Goal: Task Accomplishment & Management: Manage account settings

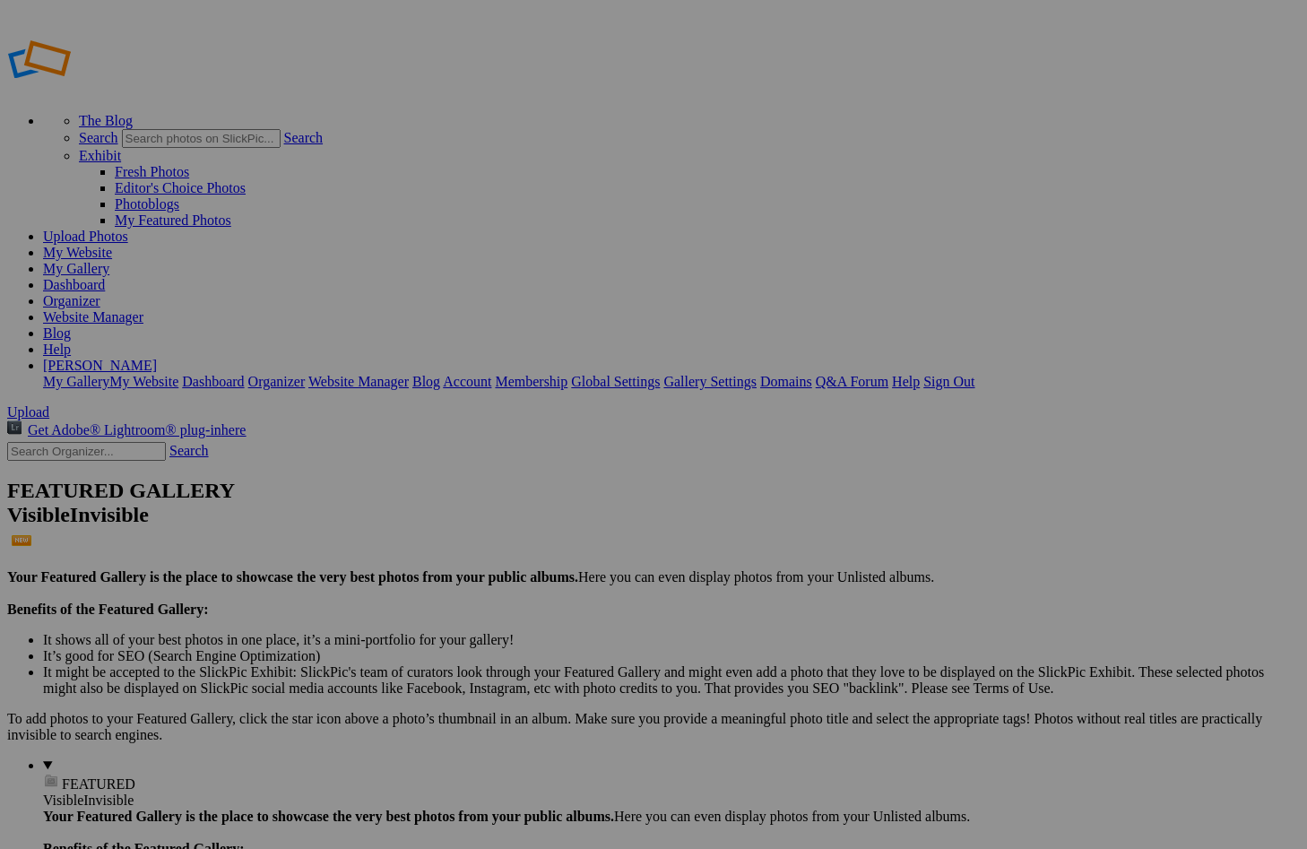
click at [489, 488] on span "Yes" at bounding box center [479, 493] width 21 height 15
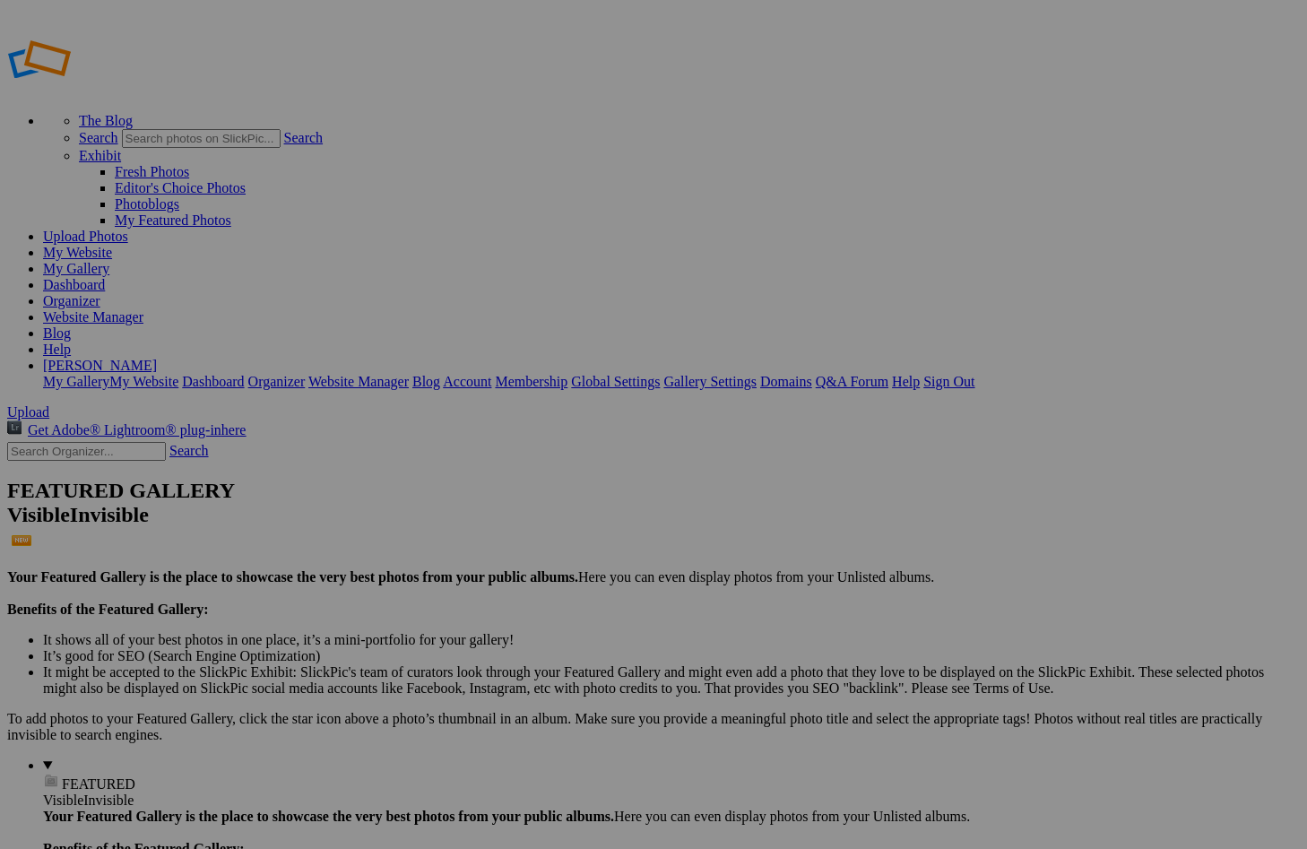
click at [0, 0] on div "Comments Photo Details" at bounding box center [0, 0] width 0 height 0
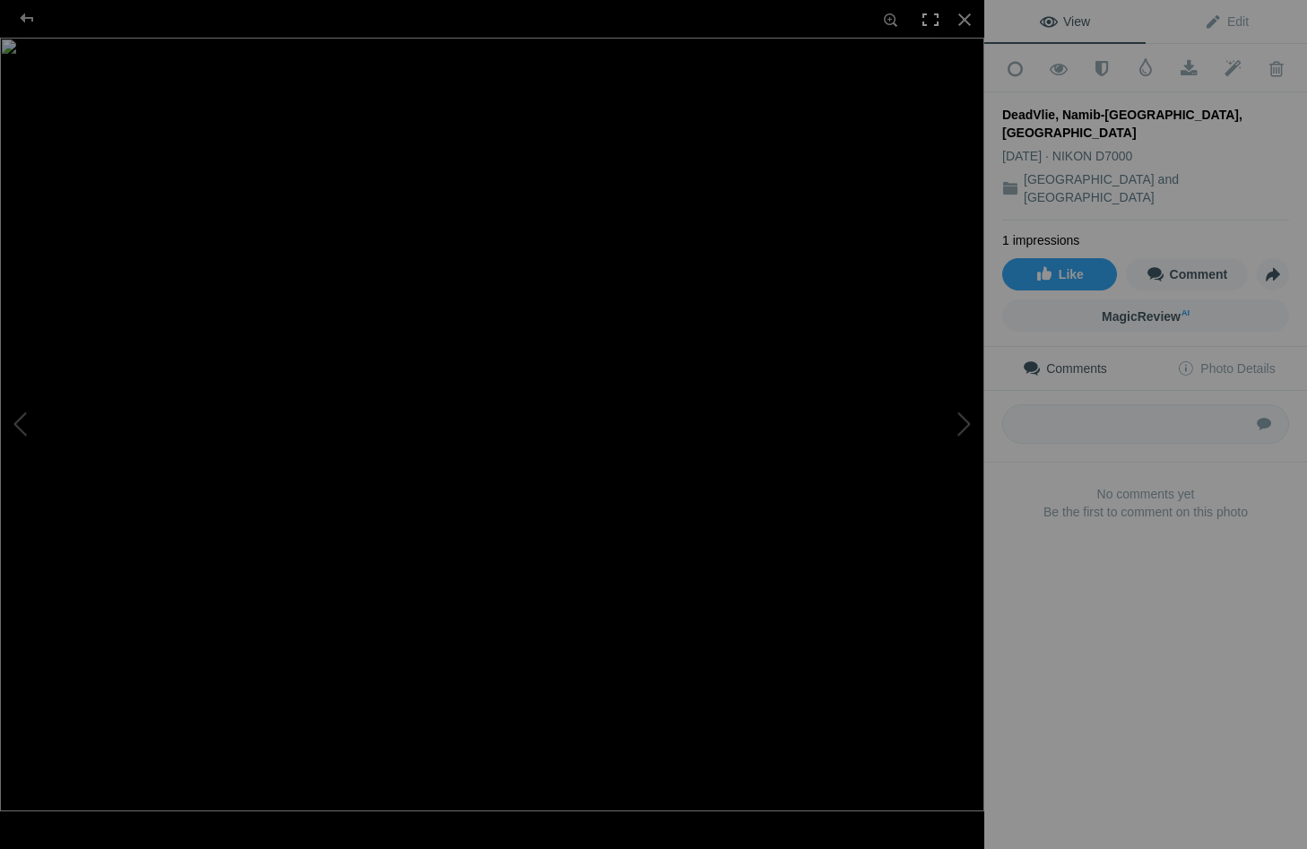
click at [934, 14] on div at bounding box center [930, 19] width 39 height 39
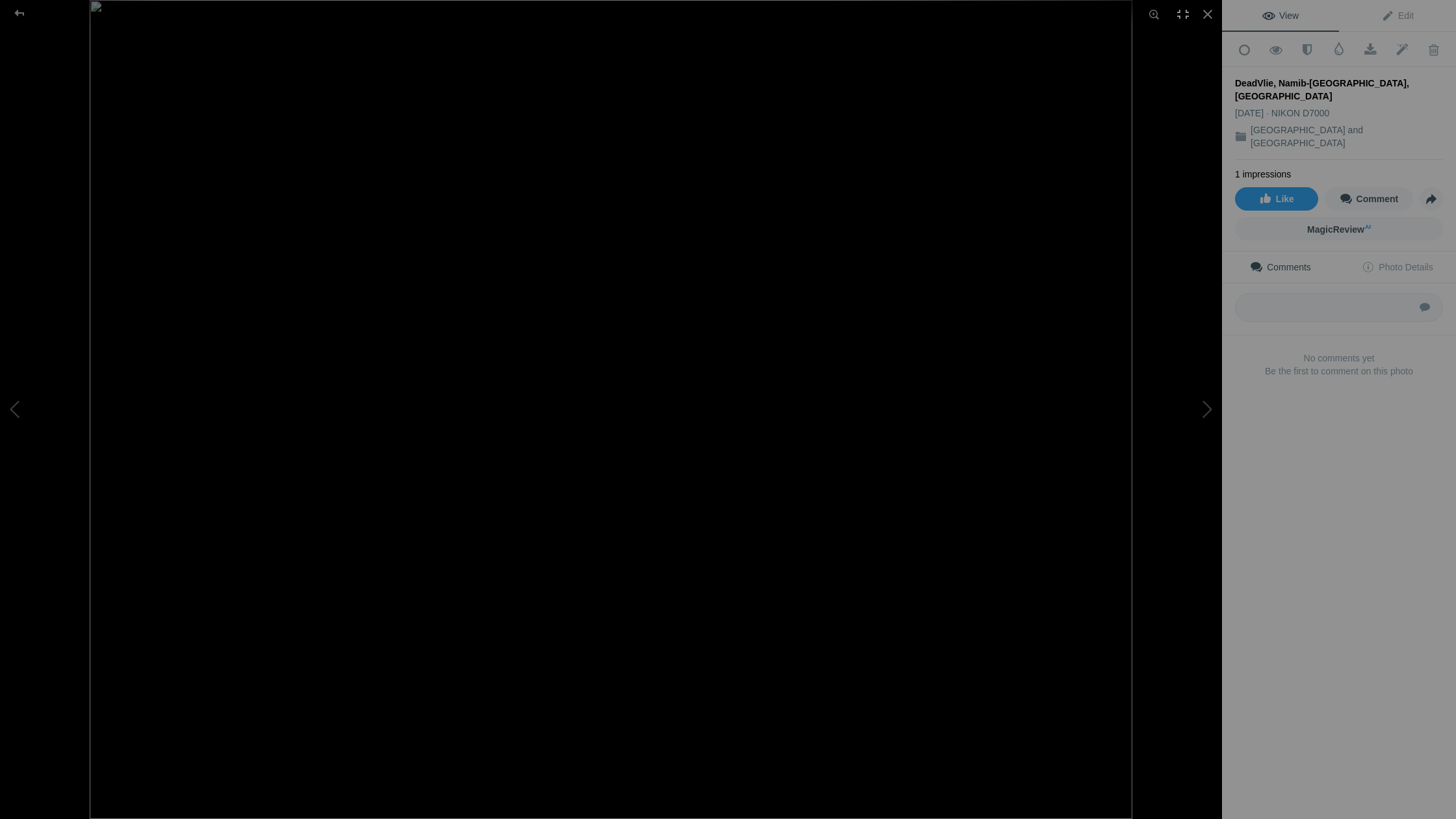
click at [947, 14] on div at bounding box center [1183, 14] width 28 height 28
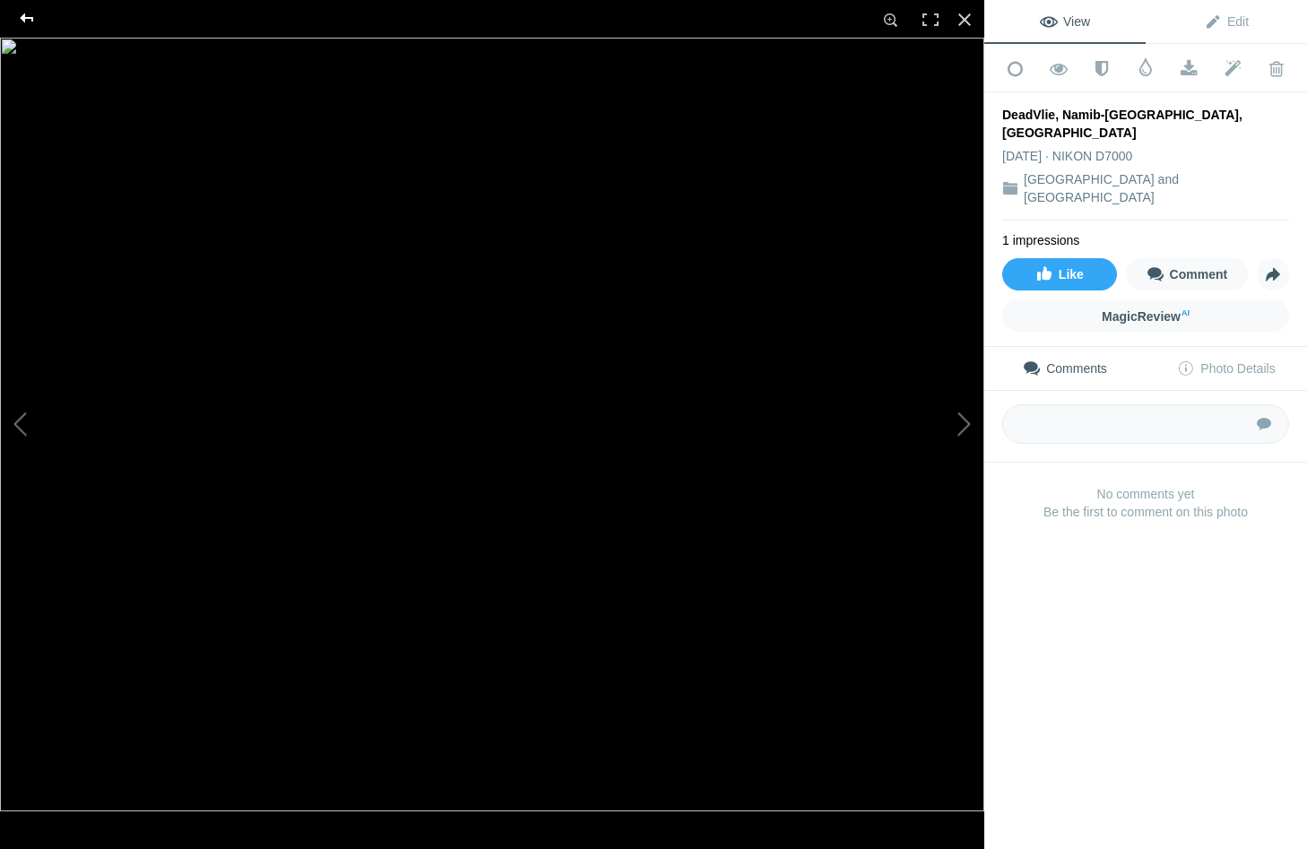
click at [23, 14] on div at bounding box center [27, 18] width 65 height 36
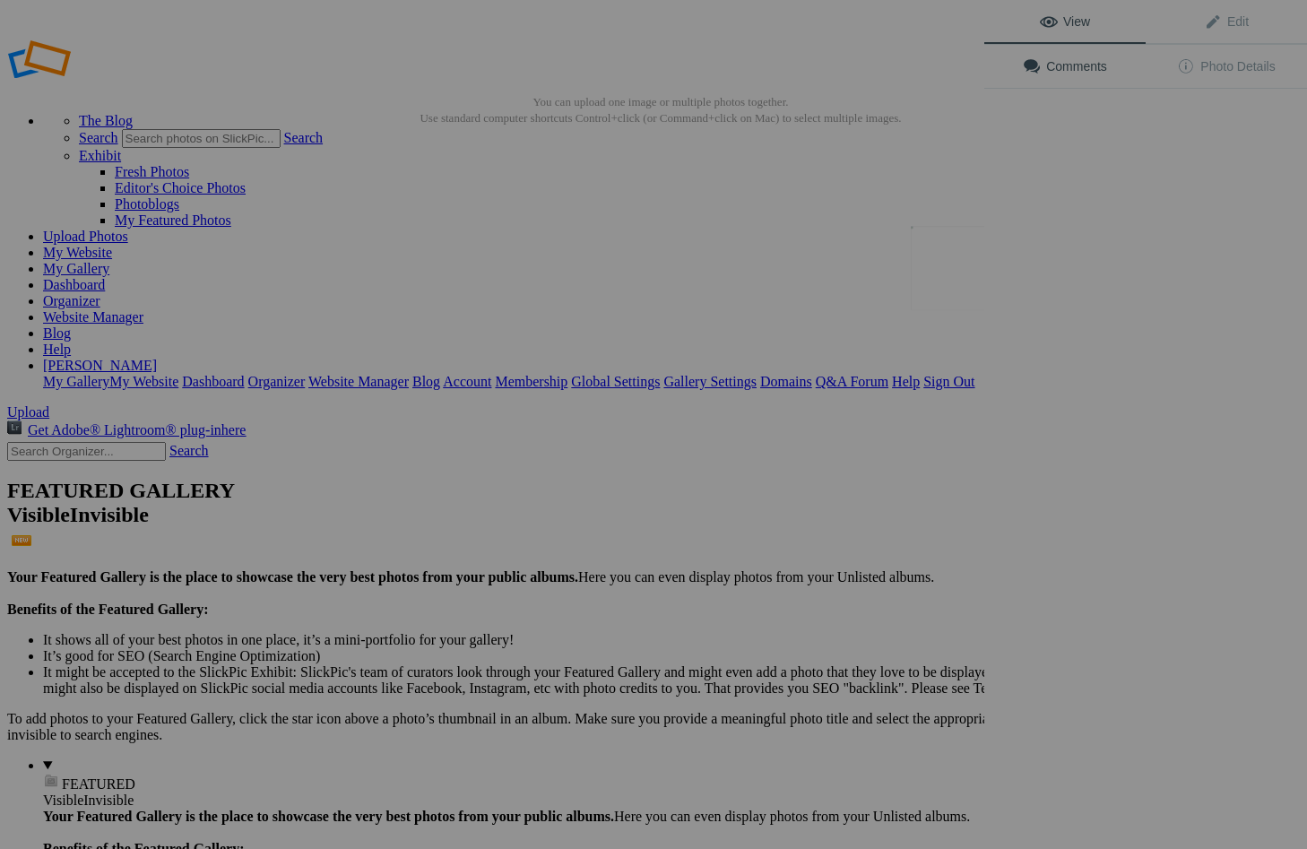
click at [984, 263] on div "View Edit Comments Photo Details" at bounding box center [1145, 424] width 323 height 849
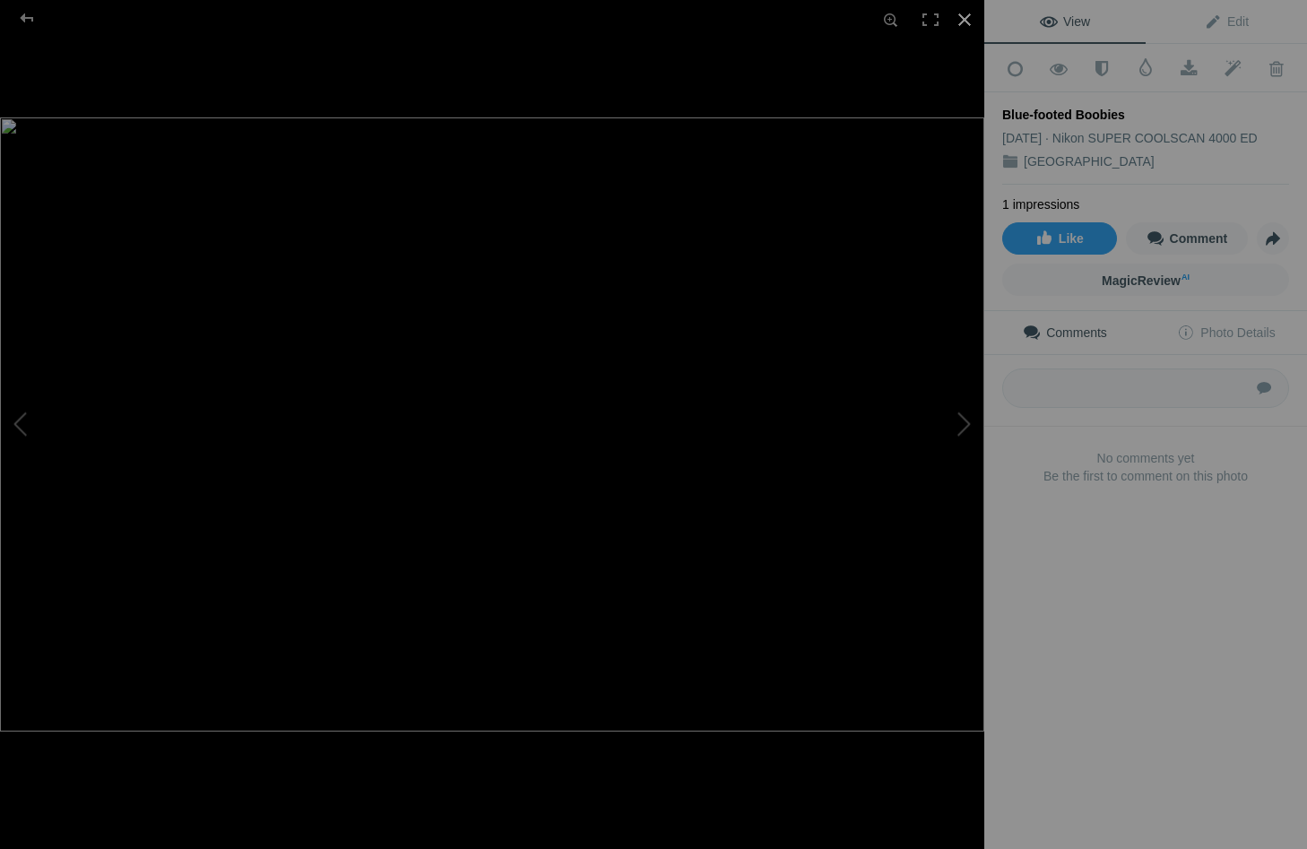
click at [963, 15] on div at bounding box center [964, 19] width 39 height 39
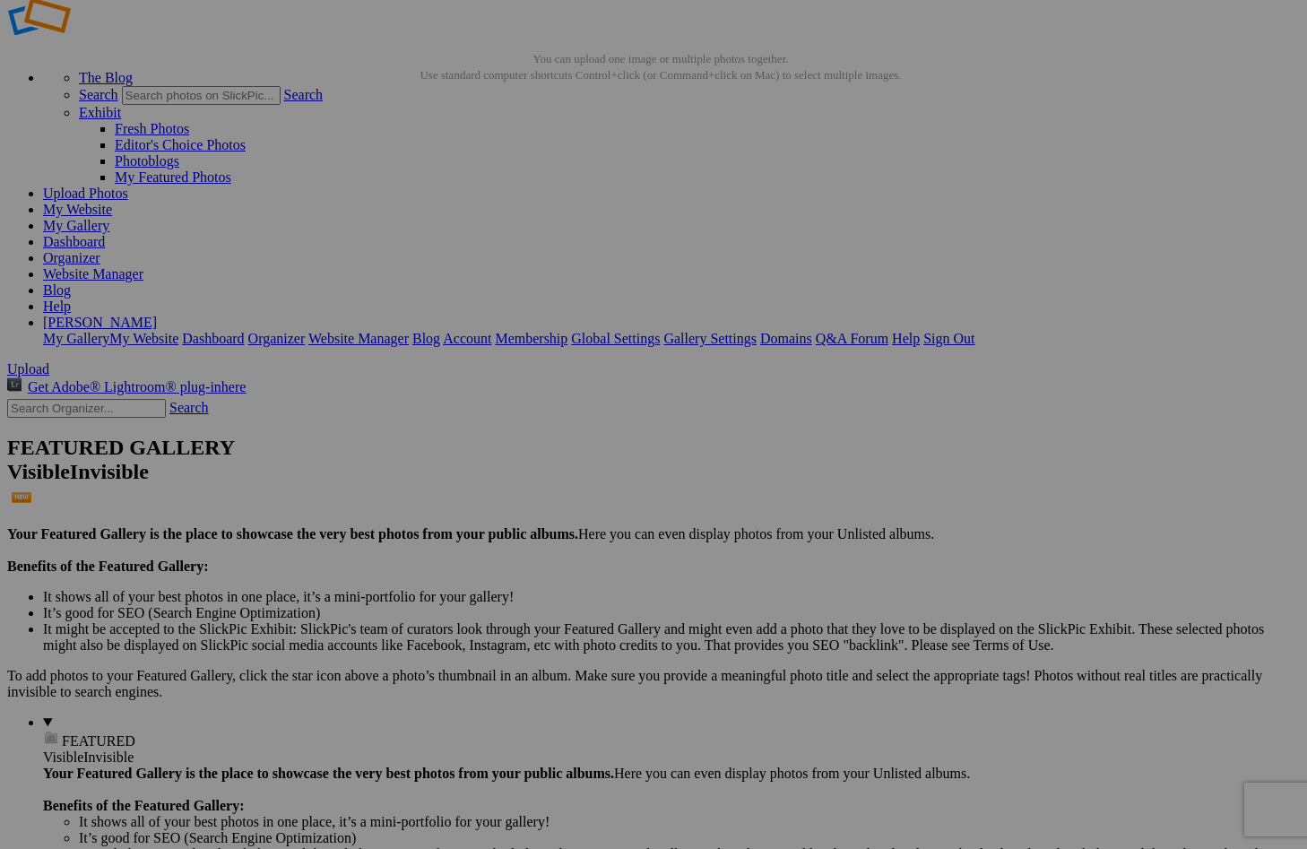
scroll to position [78, 0]
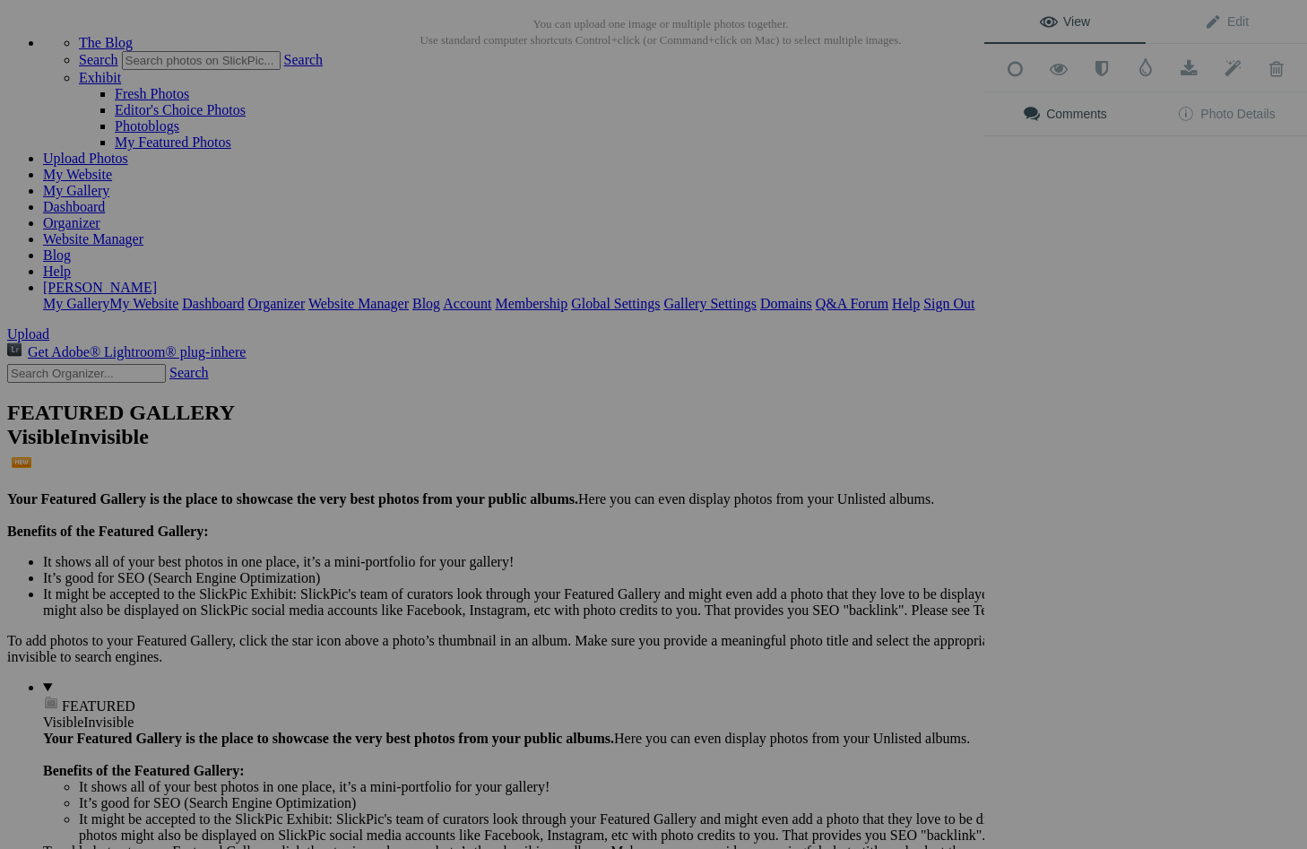
scroll to position [80, 0]
click at [1132, 210] on div "View Edit Add to Quick Collection Remove from Quick Collection Hide from Public…" at bounding box center [1145, 424] width 323 height 849
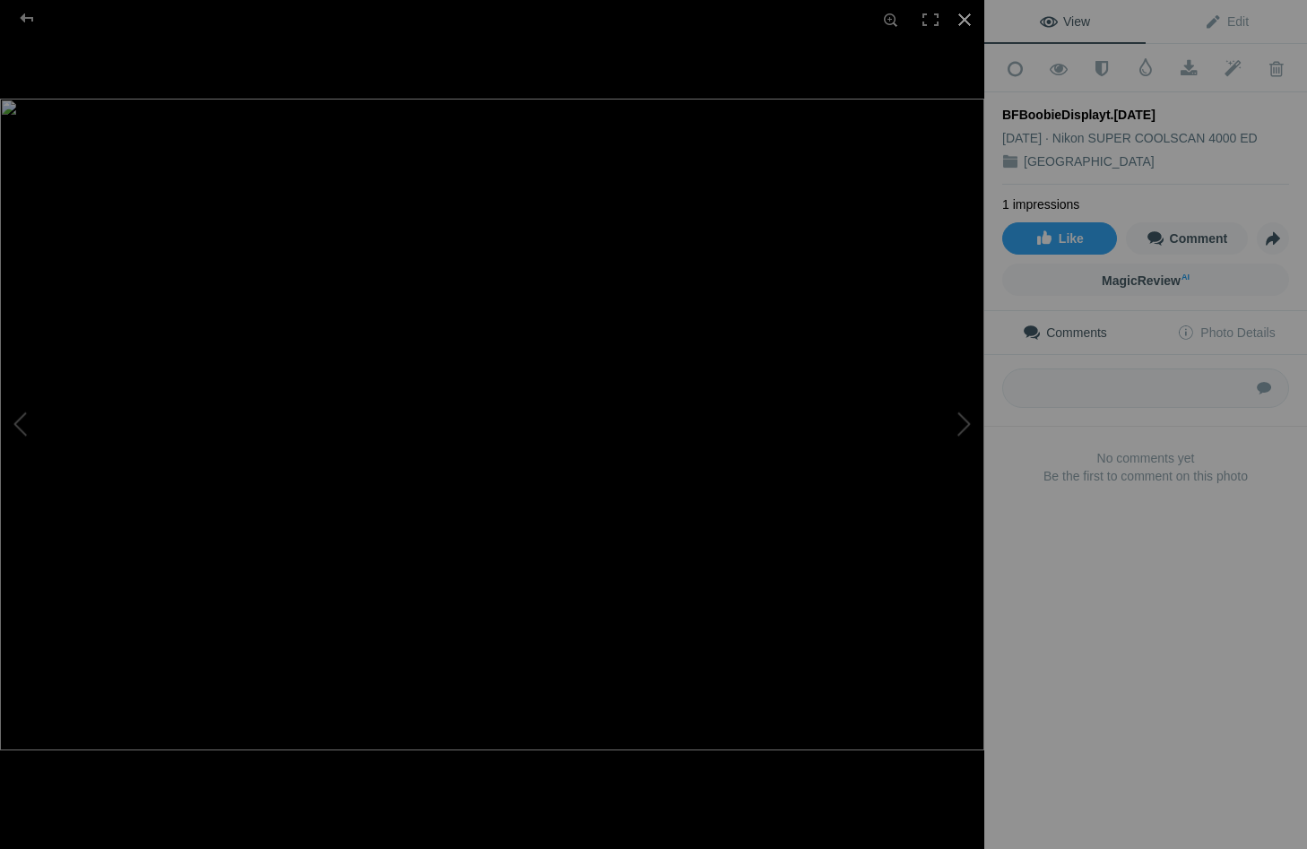
click at [961, 18] on div at bounding box center [964, 19] width 39 height 39
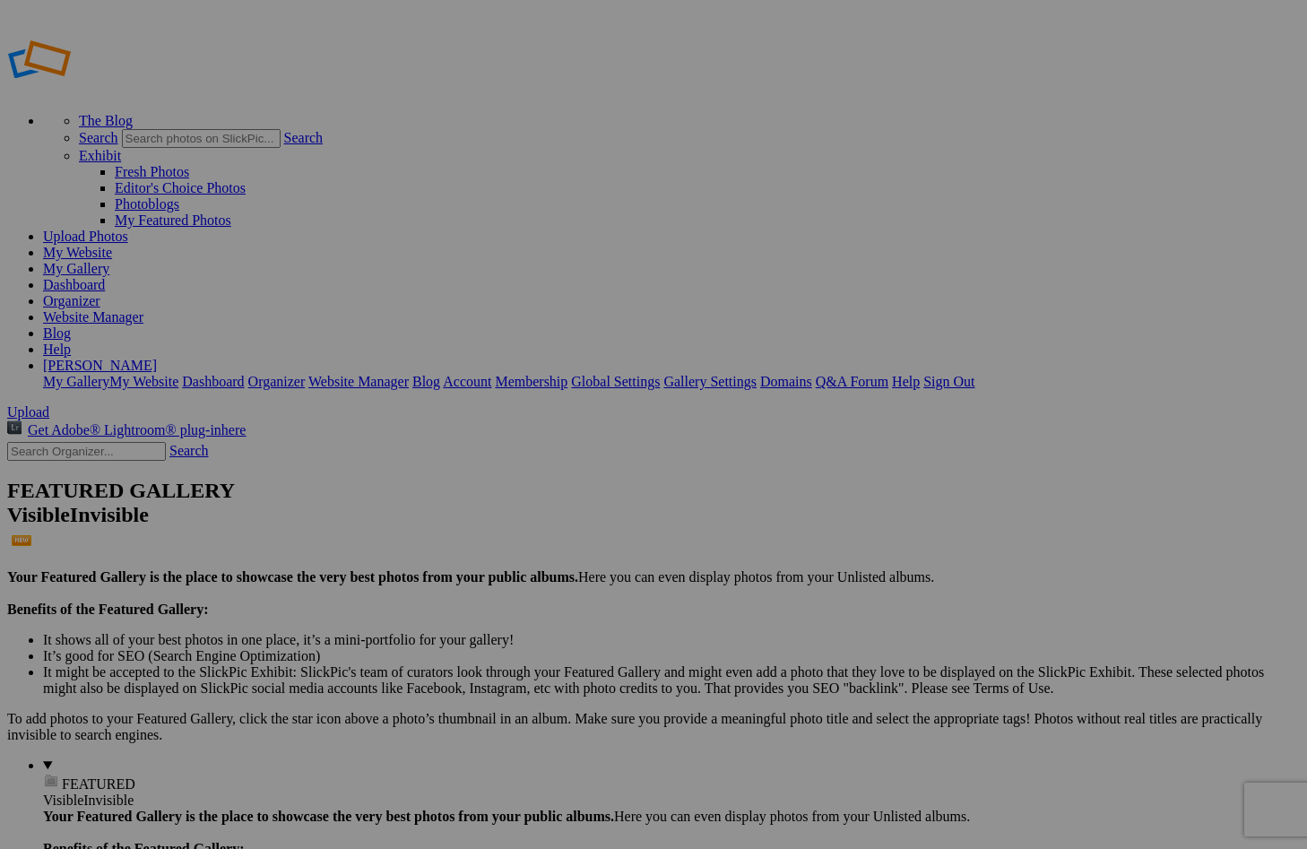
click at [974, 374] on link "Sign Out" at bounding box center [948, 381] width 51 height 15
